Goal: Information Seeking & Learning: Learn about a topic

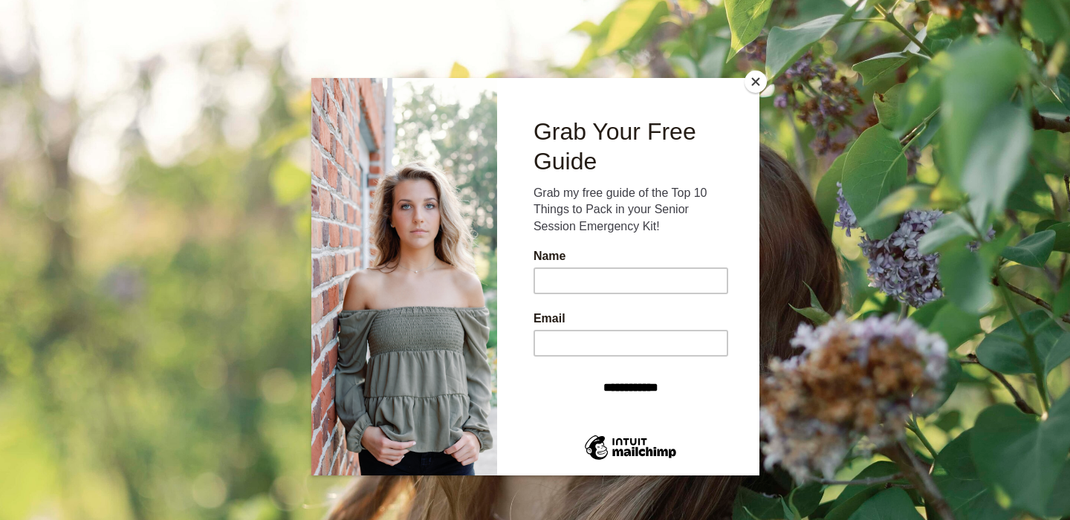
scroll to position [3114, 0]
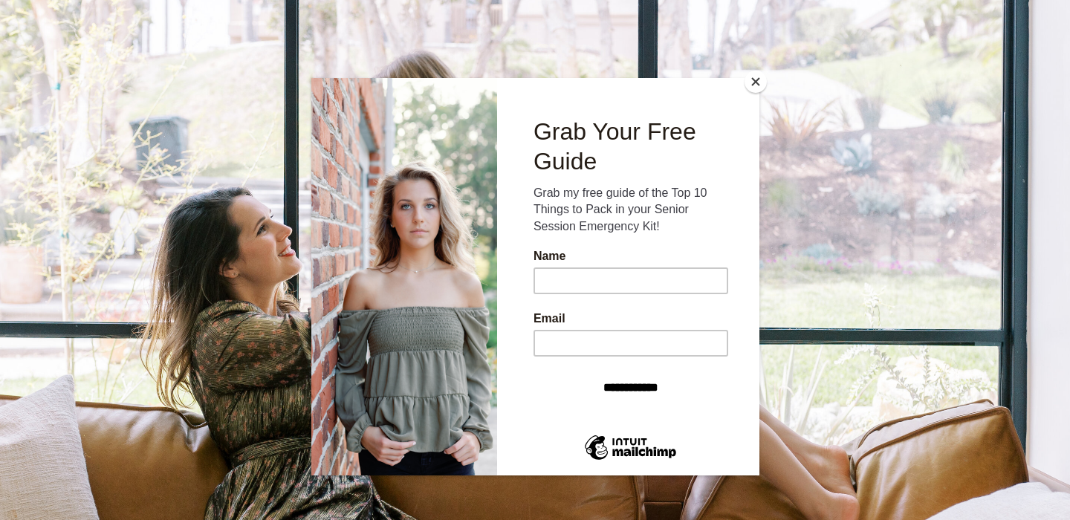
click at [755, 84] on button "Close" at bounding box center [755, 82] width 22 height 22
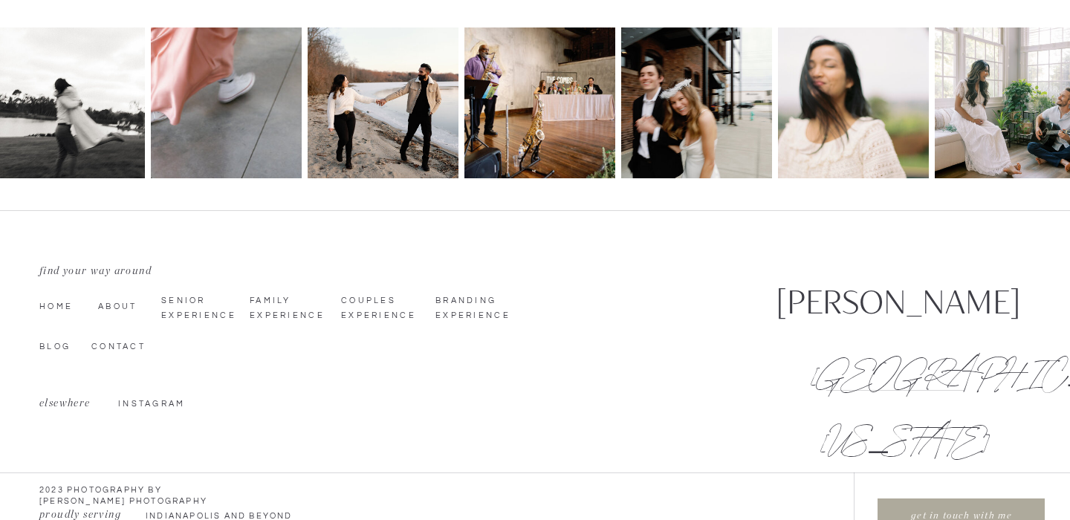
scroll to position [6219, 0]
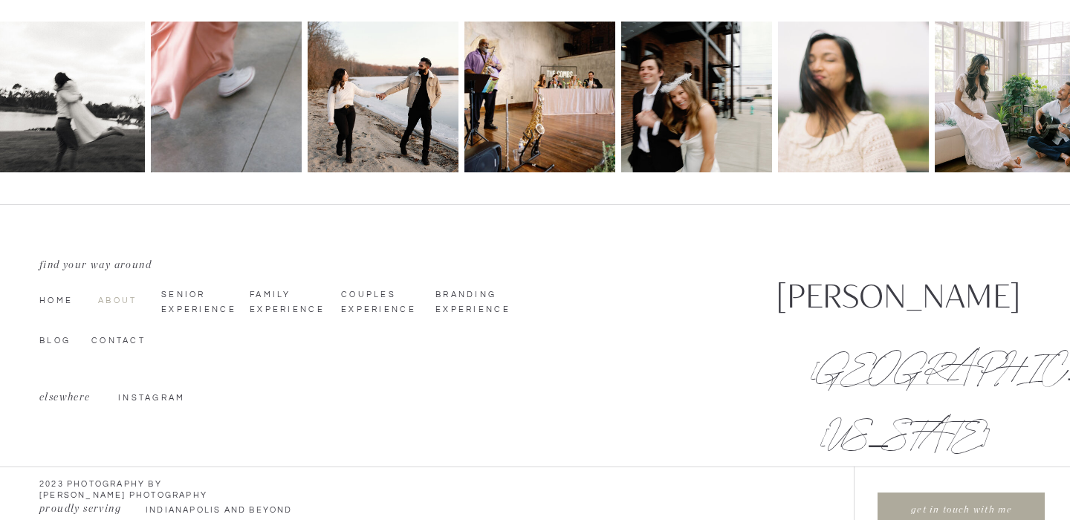
click at [114, 304] on nav "About" at bounding box center [123, 299] width 51 height 12
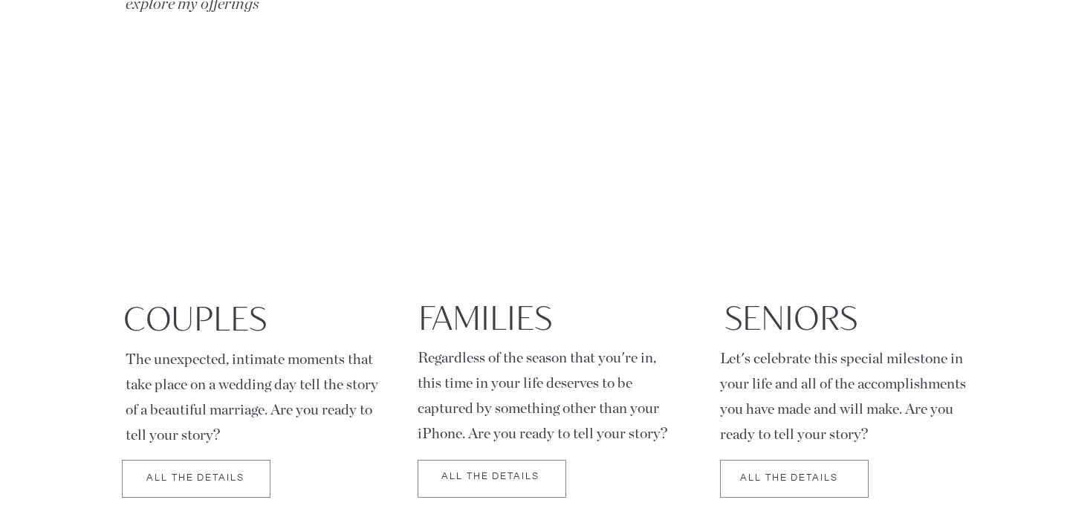
scroll to position [2417, 0]
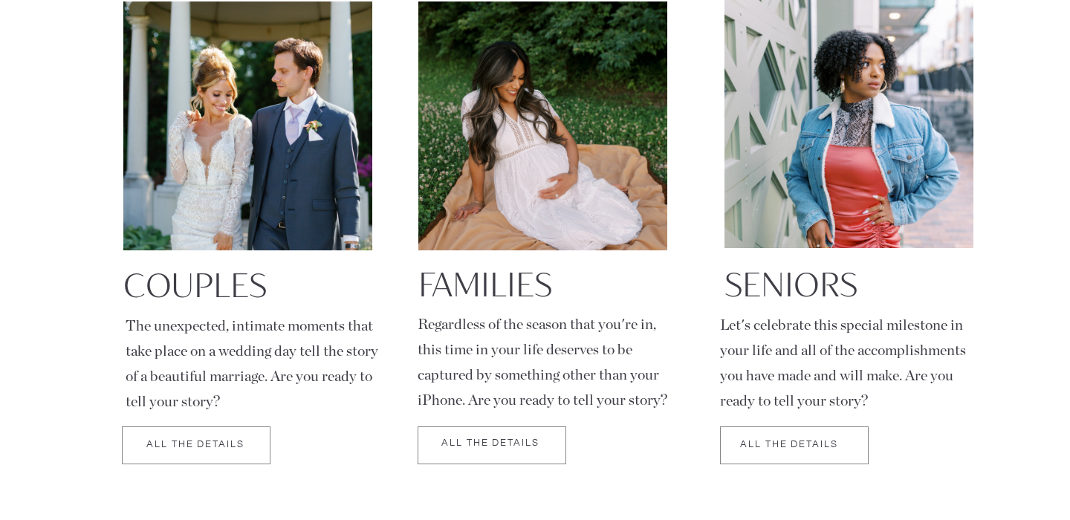
click at [778, 439] on div at bounding box center [794, 445] width 149 height 38
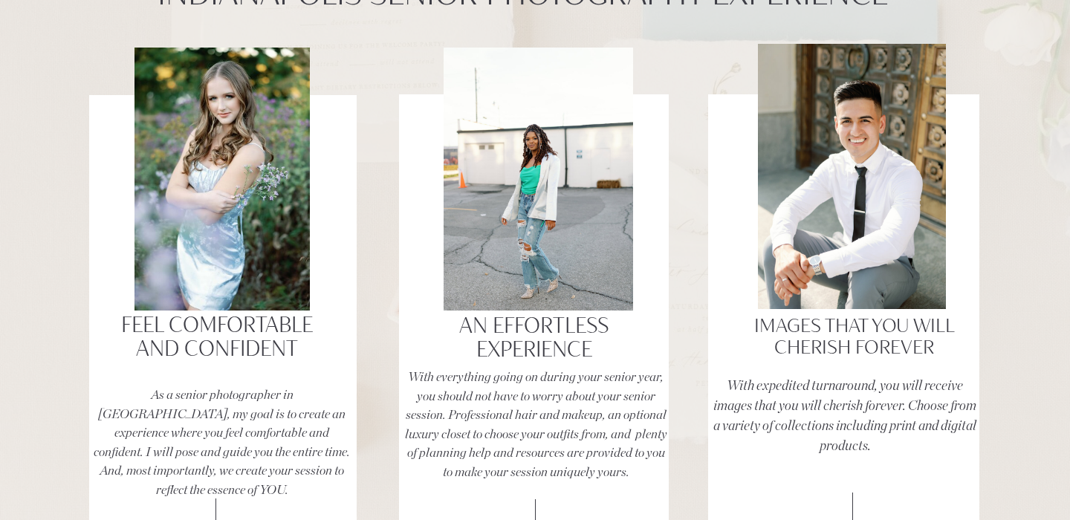
scroll to position [2810, 0]
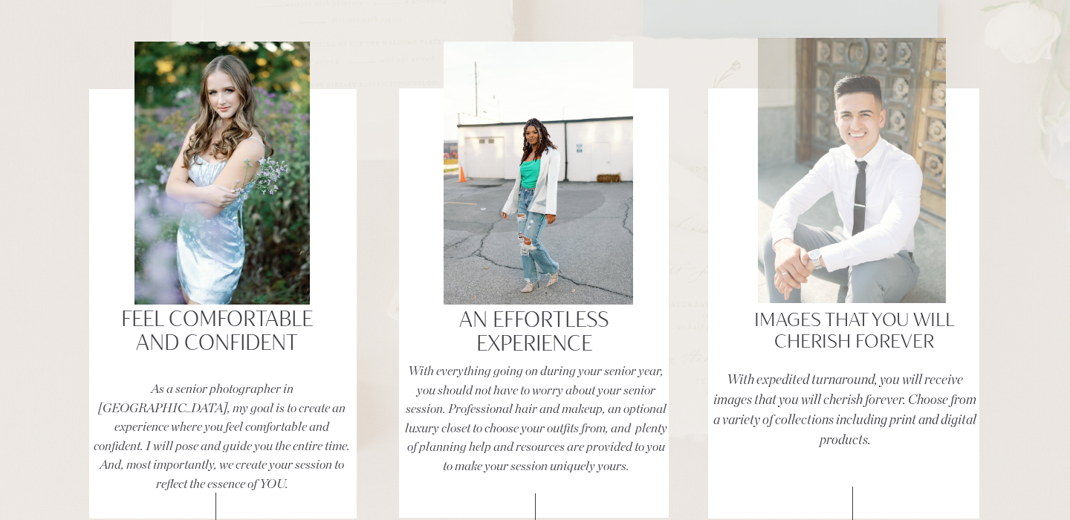
click at [921, 125] on div at bounding box center [852, 170] width 188 height 265
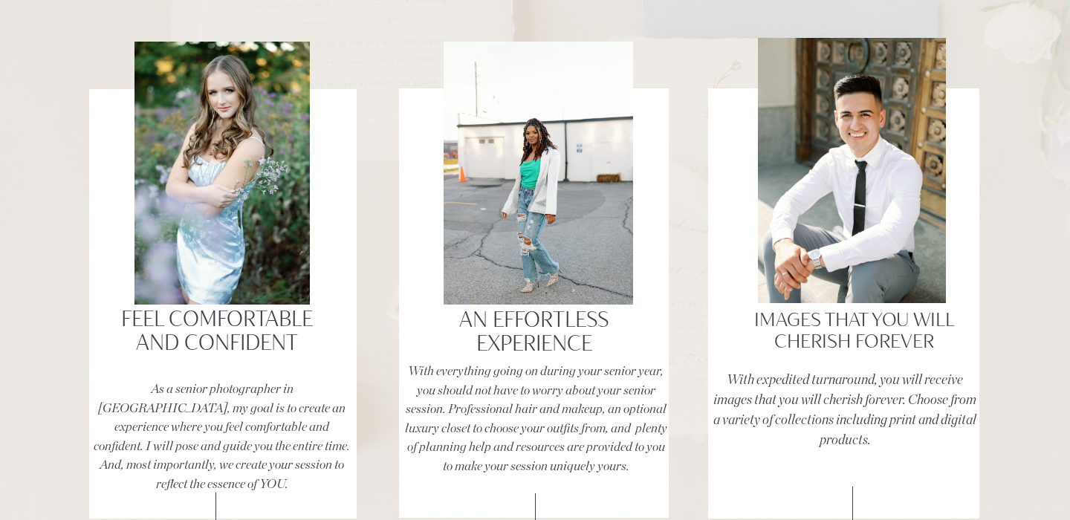
drag, startPoint x: 992, startPoint y: 158, endPoint x: 991, endPoint y: 123, distance: 34.9
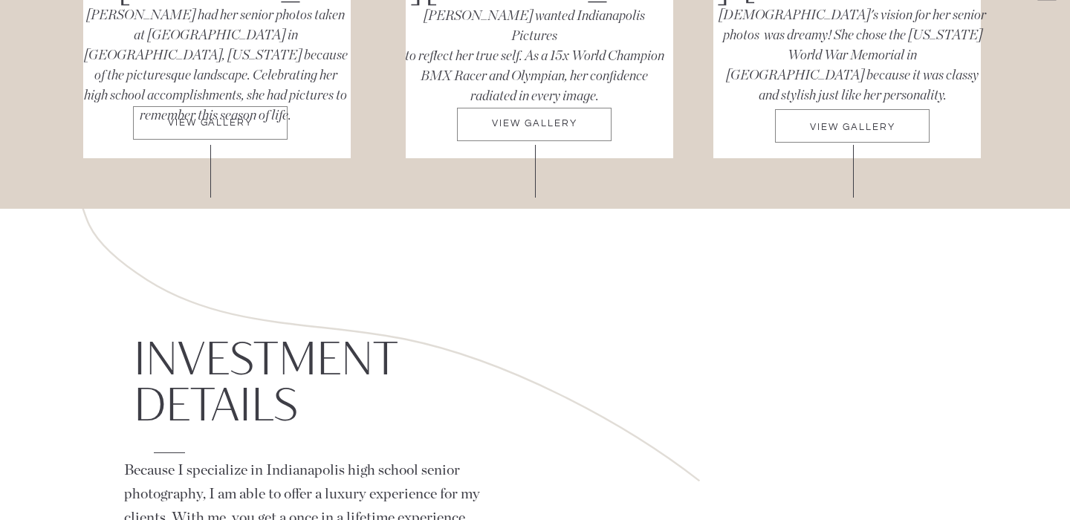
scroll to position [8094, 0]
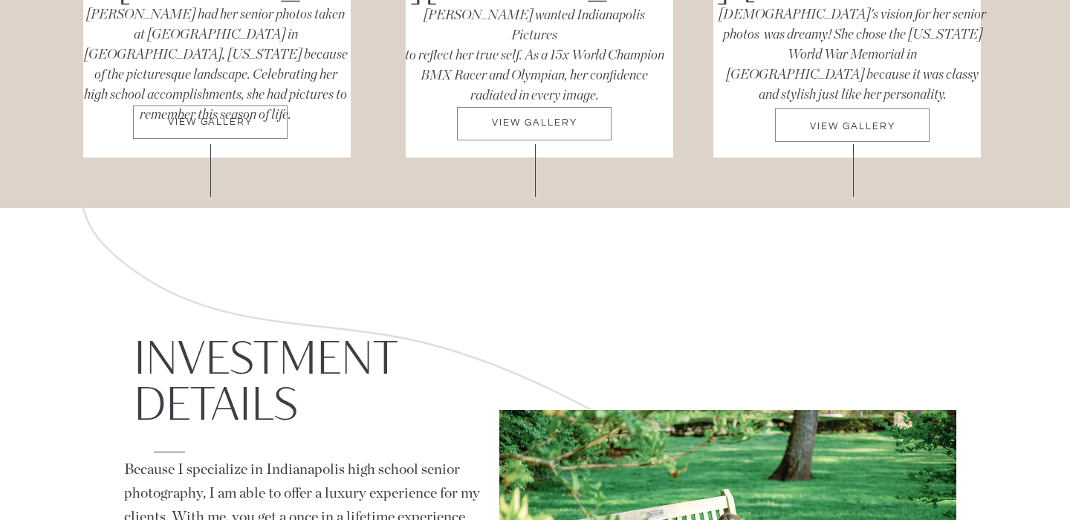
click at [513, 114] on div at bounding box center [534, 123] width 155 height 33
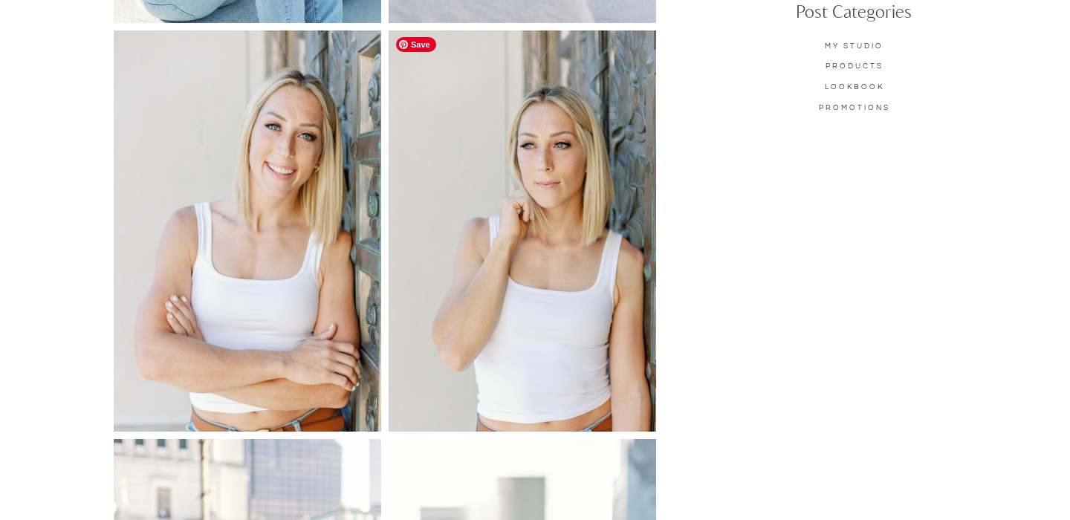
scroll to position [2056, 0]
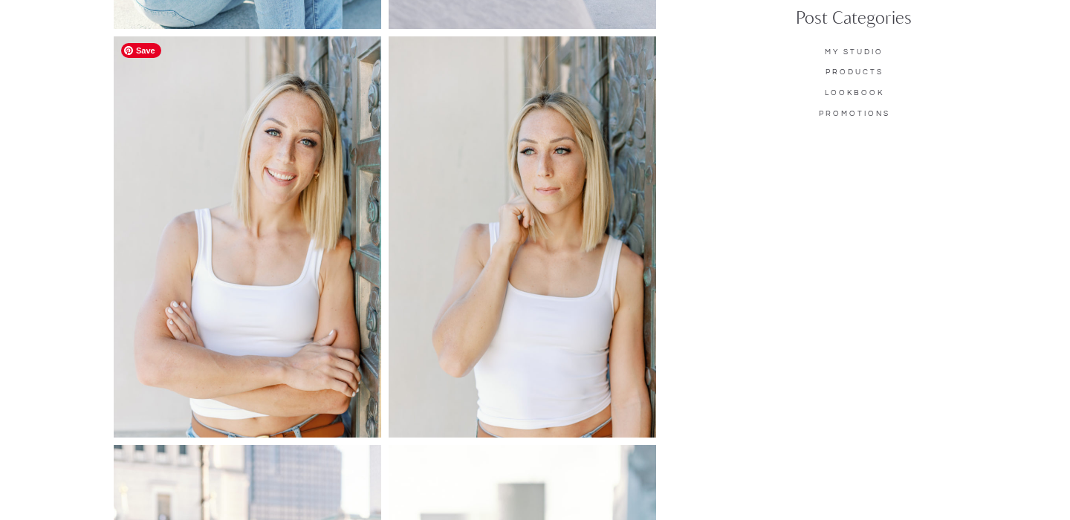
click at [273, 276] on img at bounding box center [247, 237] width 267 height 402
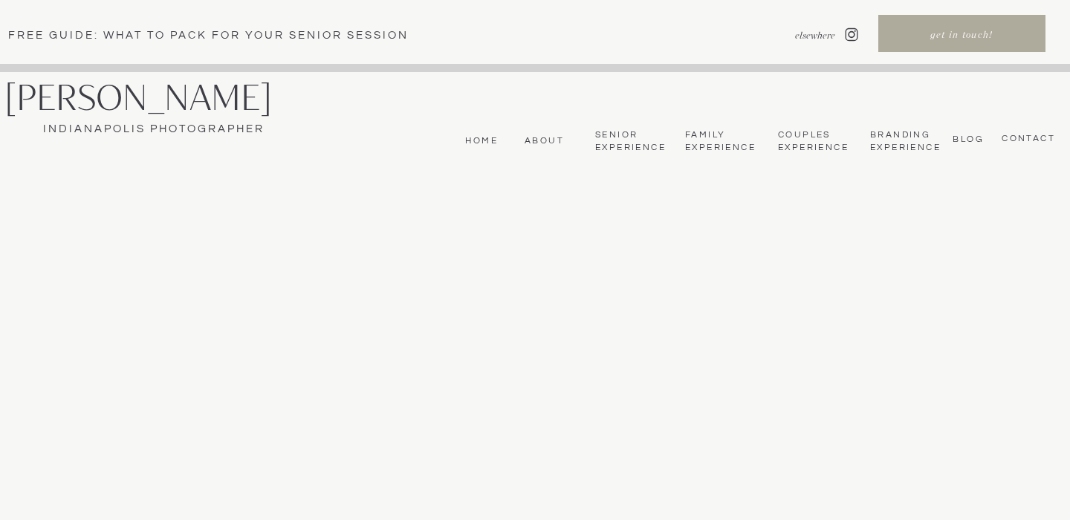
scroll to position [8094, 0]
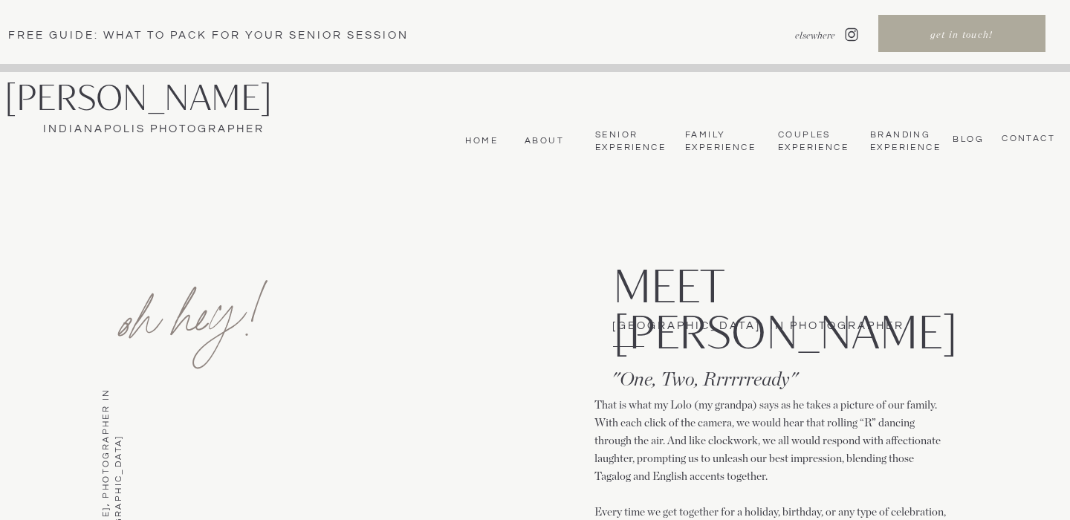
scroll to position [2417, 0]
